Goal: Task Accomplishment & Management: Use online tool/utility

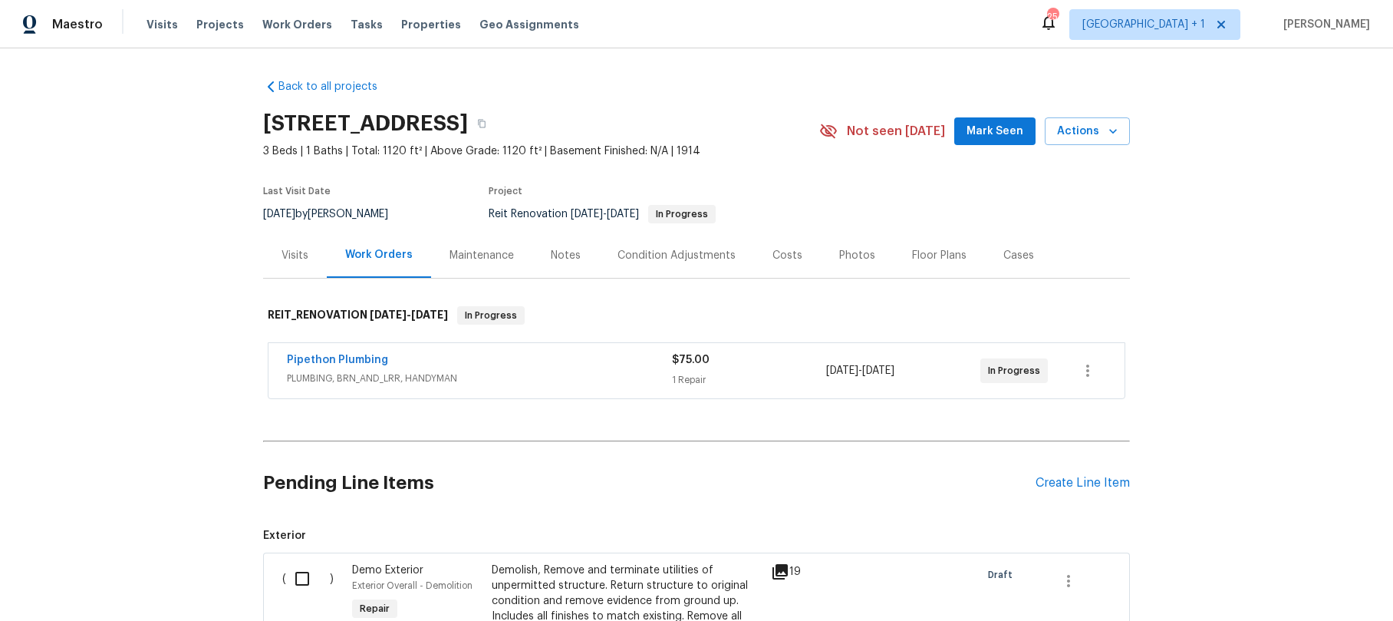
scroll to position [27, 0]
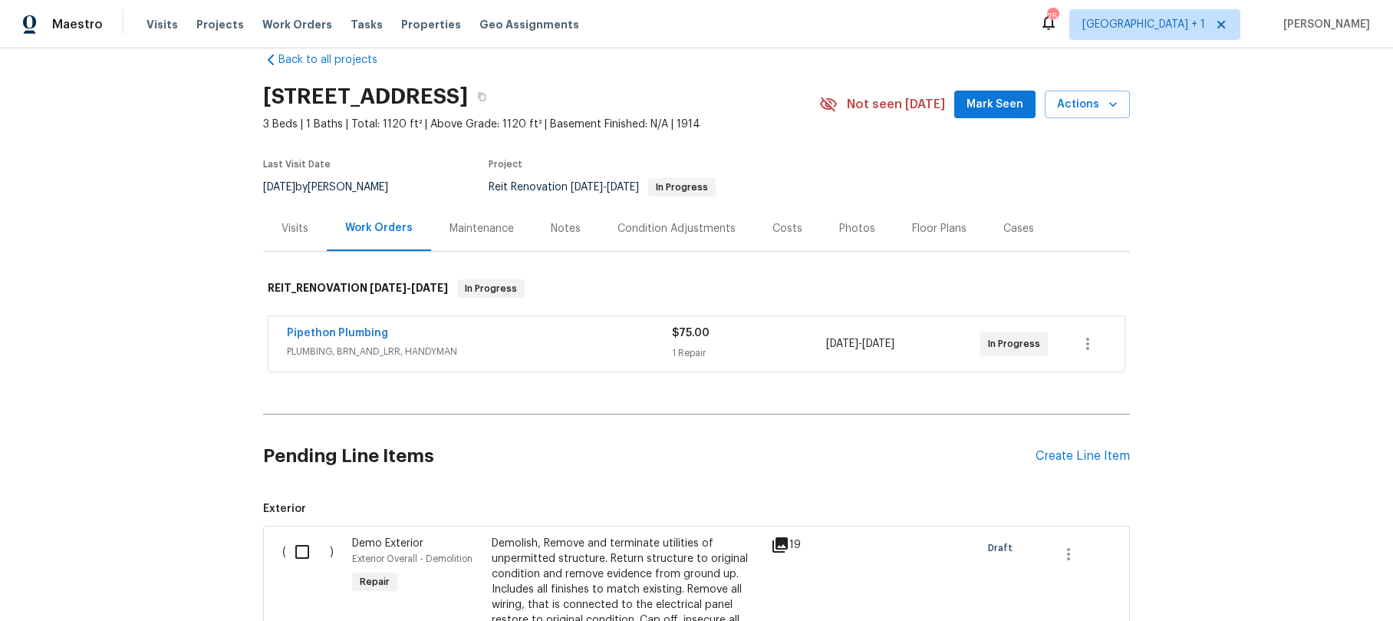
click at [141, 245] on div "Back to all projects [STREET_ADDRESS] 3 Beds | 1 Baths | Total: 1120 ft² | Abov…" at bounding box center [696, 334] width 1393 height 572
click at [100, 137] on div "Back to all projects [STREET_ADDRESS] 3 Beds | 1 Baths | Total: 1120 ft² | Abov…" at bounding box center [696, 334] width 1393 height 572
click at [147, 24] on span "Visits" at bounding box center [162, 24] width 31 height 15
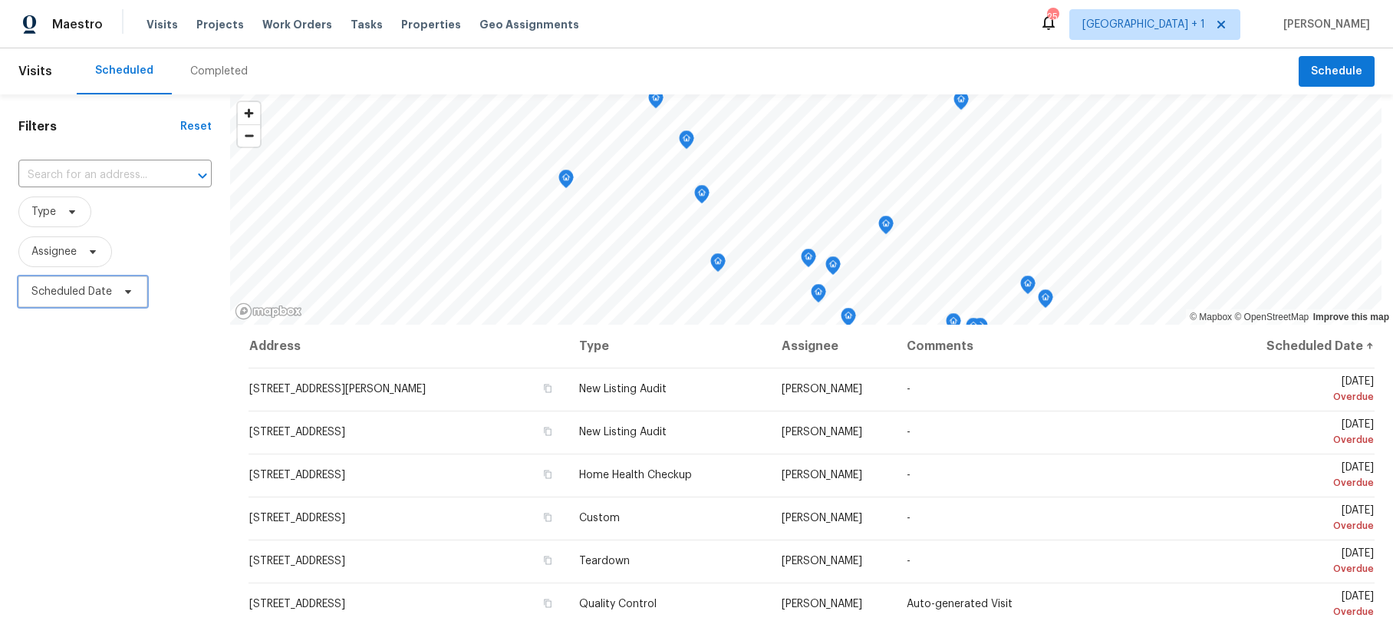
click at [66, 294] on span "Scheduled Date" at bounding box center [71, 291] width 81 height 15
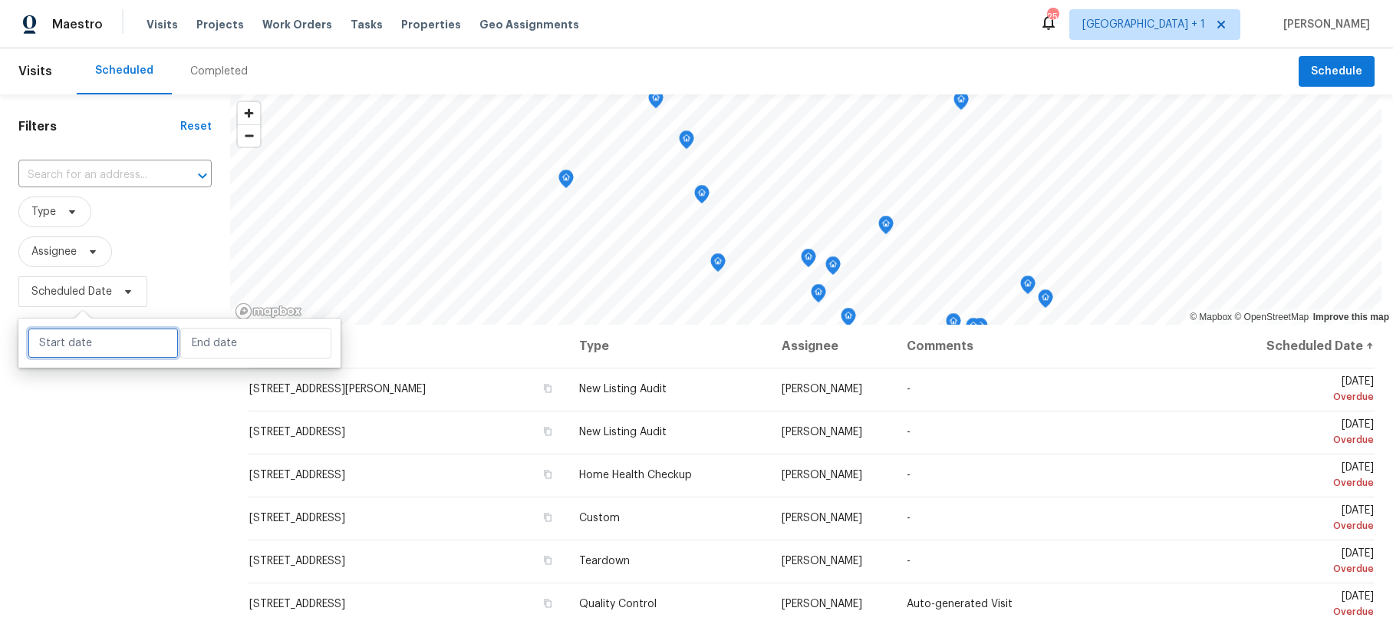
click at [85, 352] on input "text" at bounding box center [103, 343] width 151 height 31
select select "8"
select select "2025"
select select "9"
select select "2025"
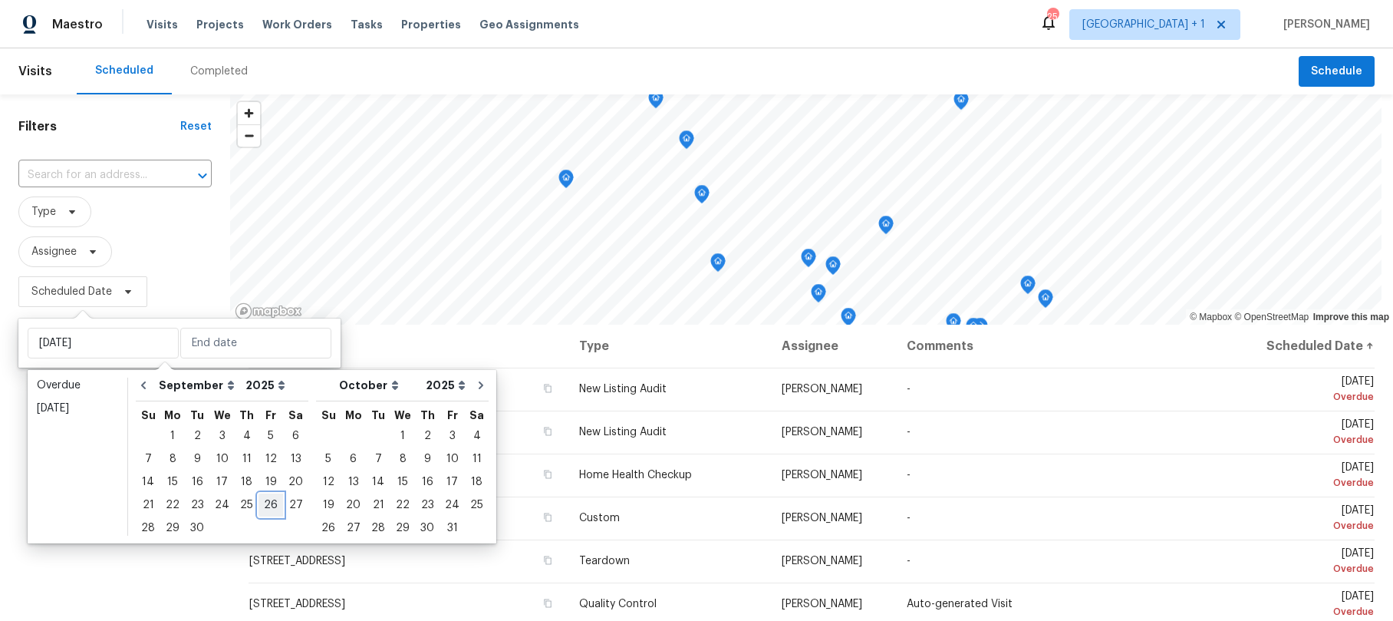
click at [262, 505] on div "26" at bounding box center [270, 504] width 25 height 21
type input "[DATE]"
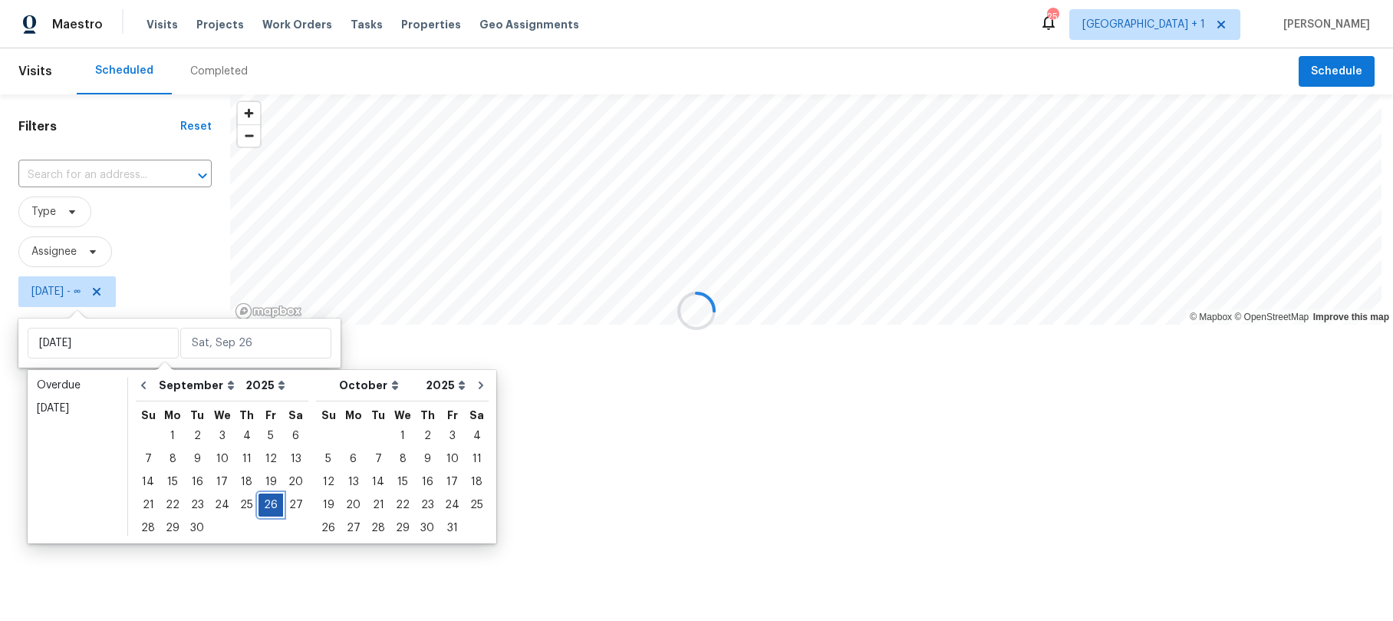
click at [262, 505] on div "26" at bounding box center [270, 504] width 25 height 21
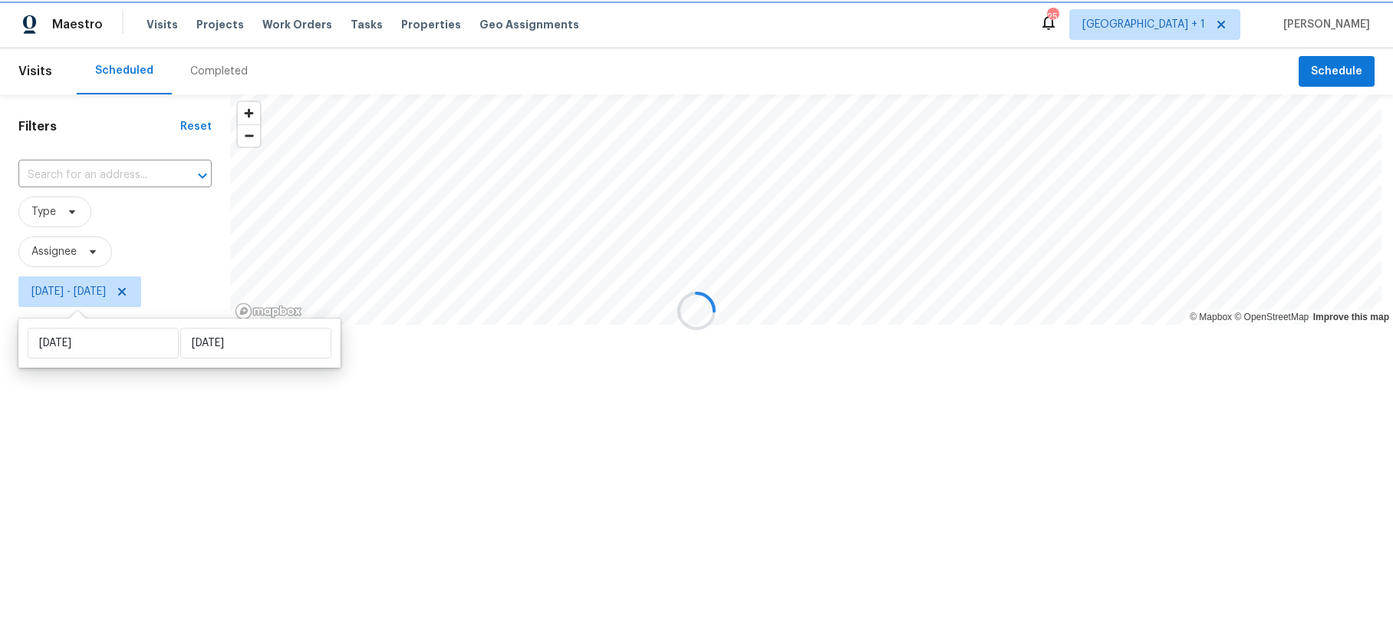
type input "[DATE]"
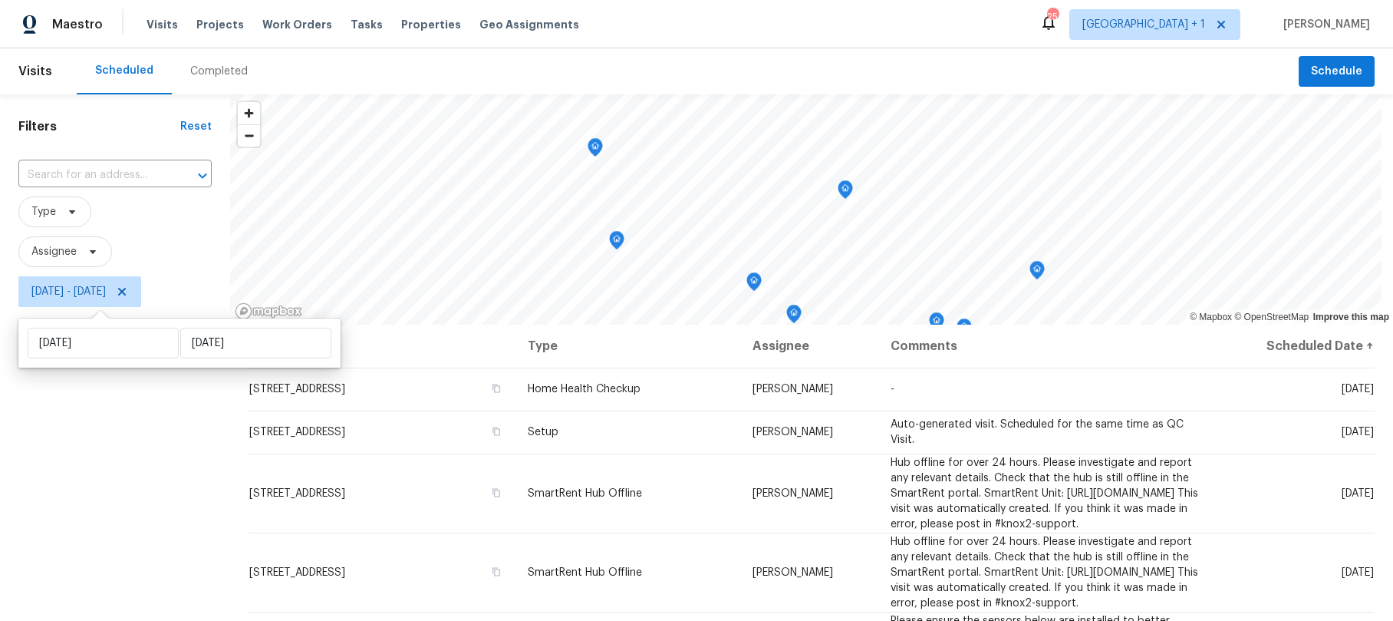
click at [71, 500] on div "Filters Reset ​ Type Assignee [DATE] - [DATE]" at bounding box center [115, 457] width 230 height 726
